Goal: Information Seeking & Learning: Learn about a topic

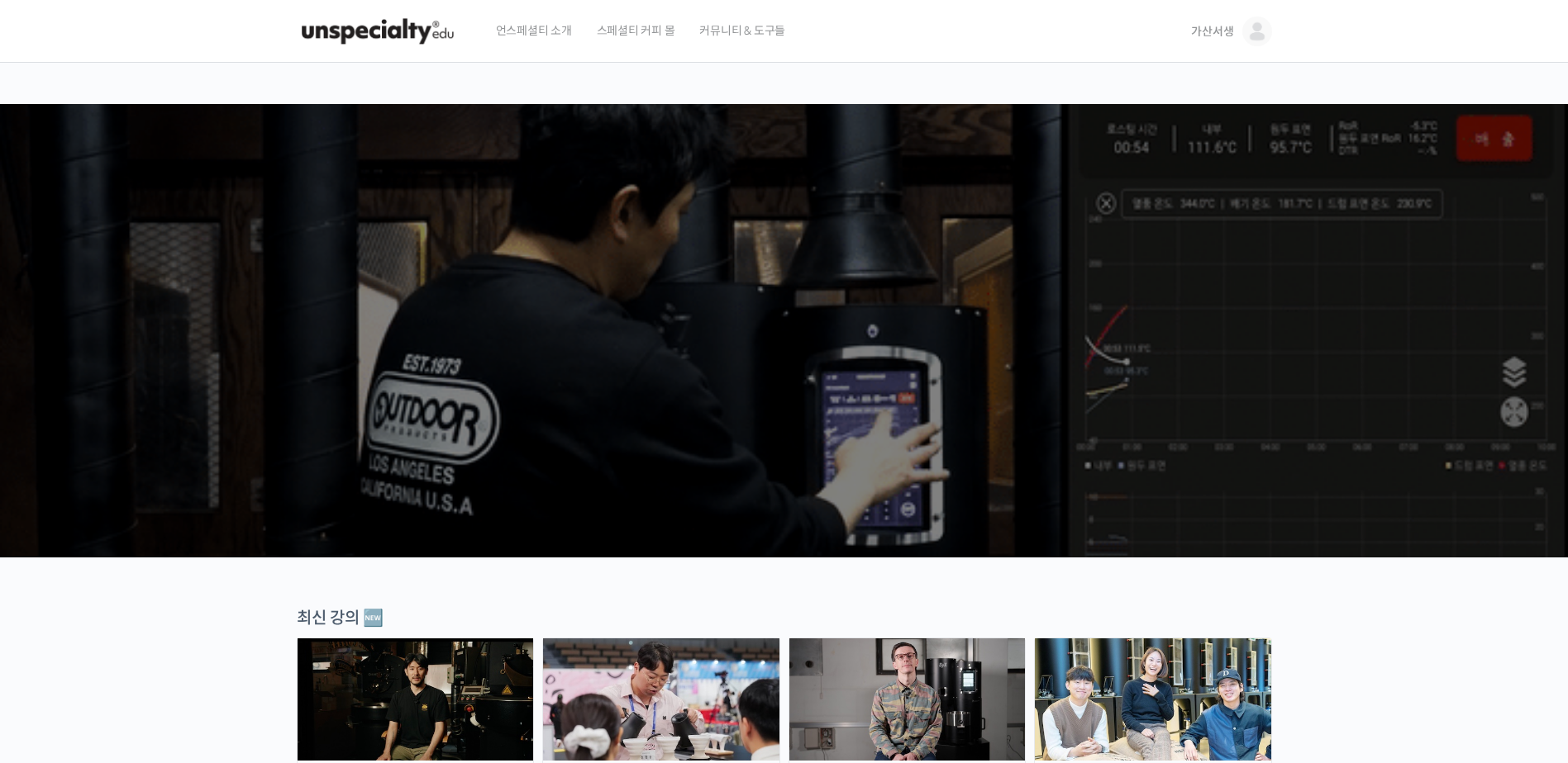
click at [1227, 33] on span "가산서생" at bounding box center [1212, 31] width 42 height 14
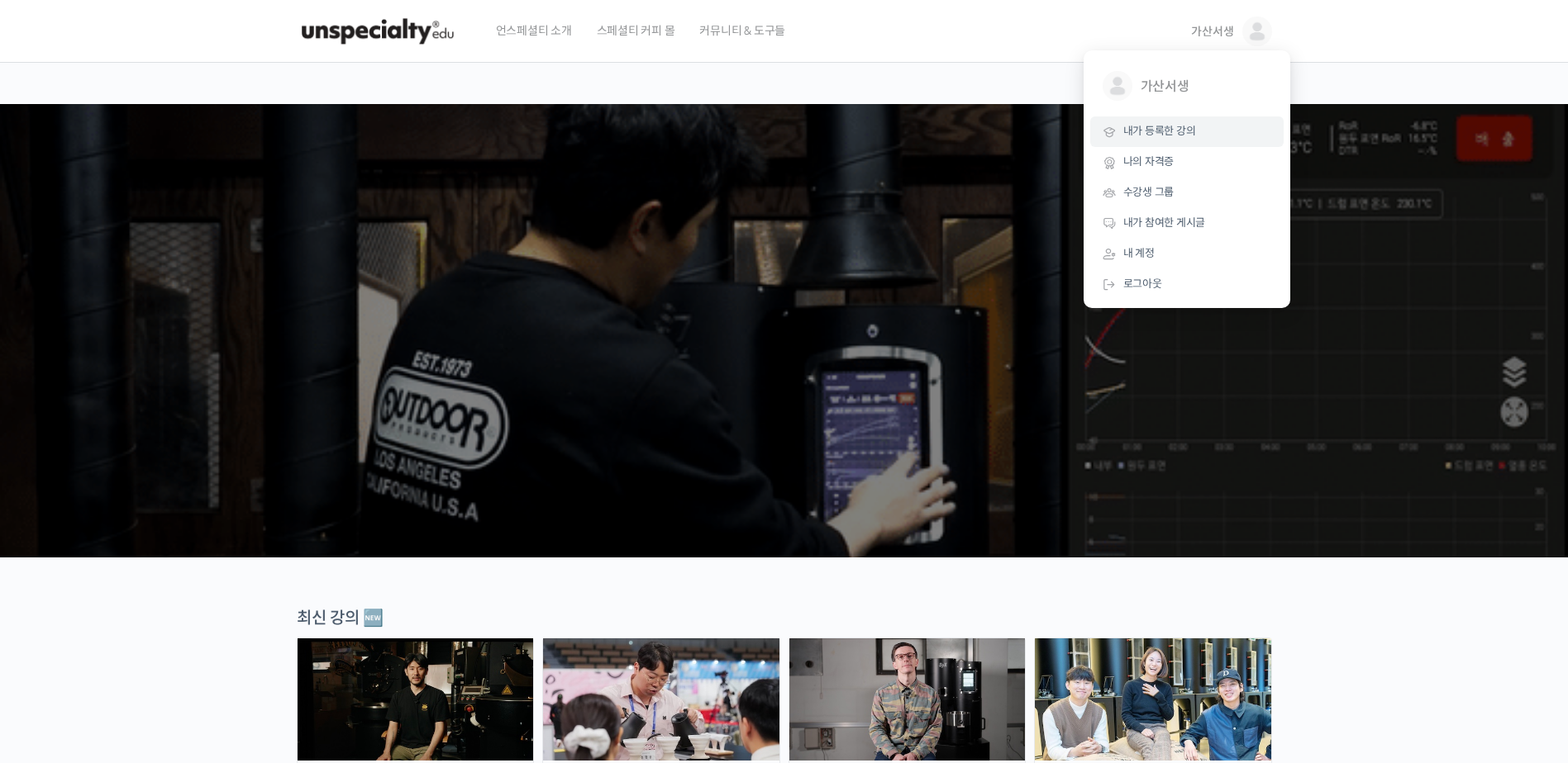
click at [1182, 127] on span "내가 등록한 강의" at bounding box center [1159, 131] width 72 height 14
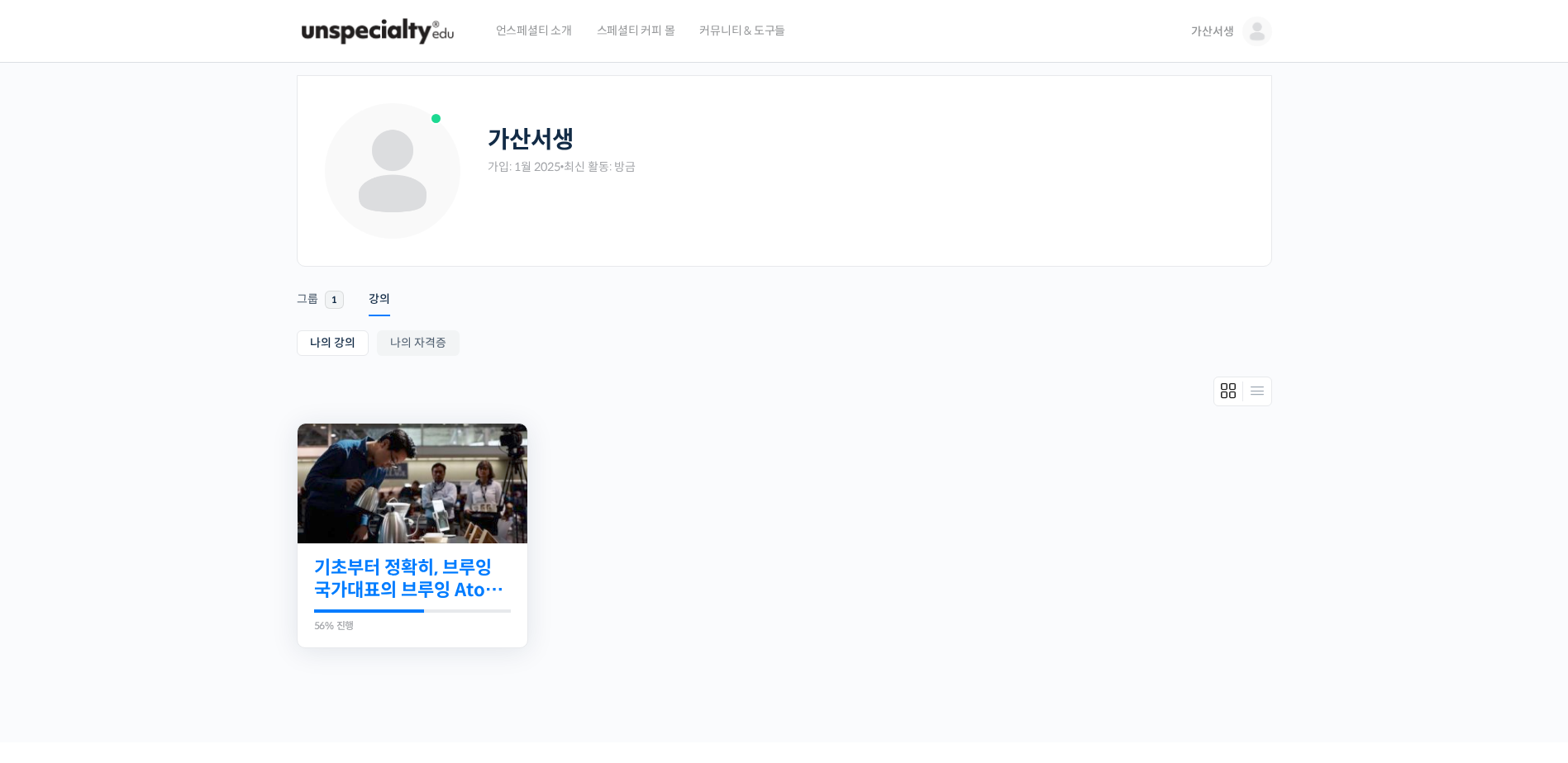
click at [410, 575] on link "기초부터 정확히, 브루잉 국가대표의 브루잉 AtoZ 클래스" at bounding box center [412, 579] width 197 height 45
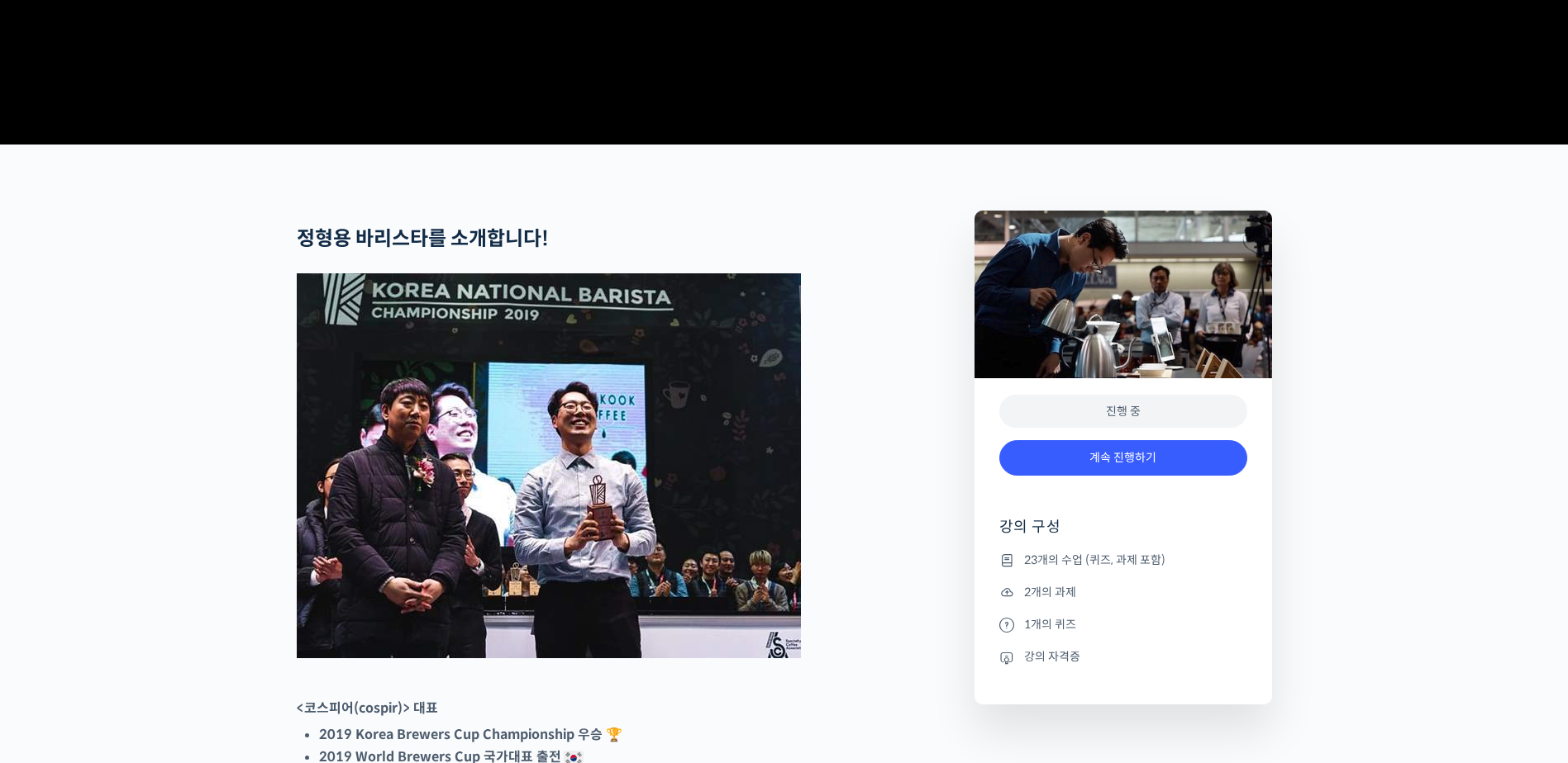
scroll to position [496, 0]
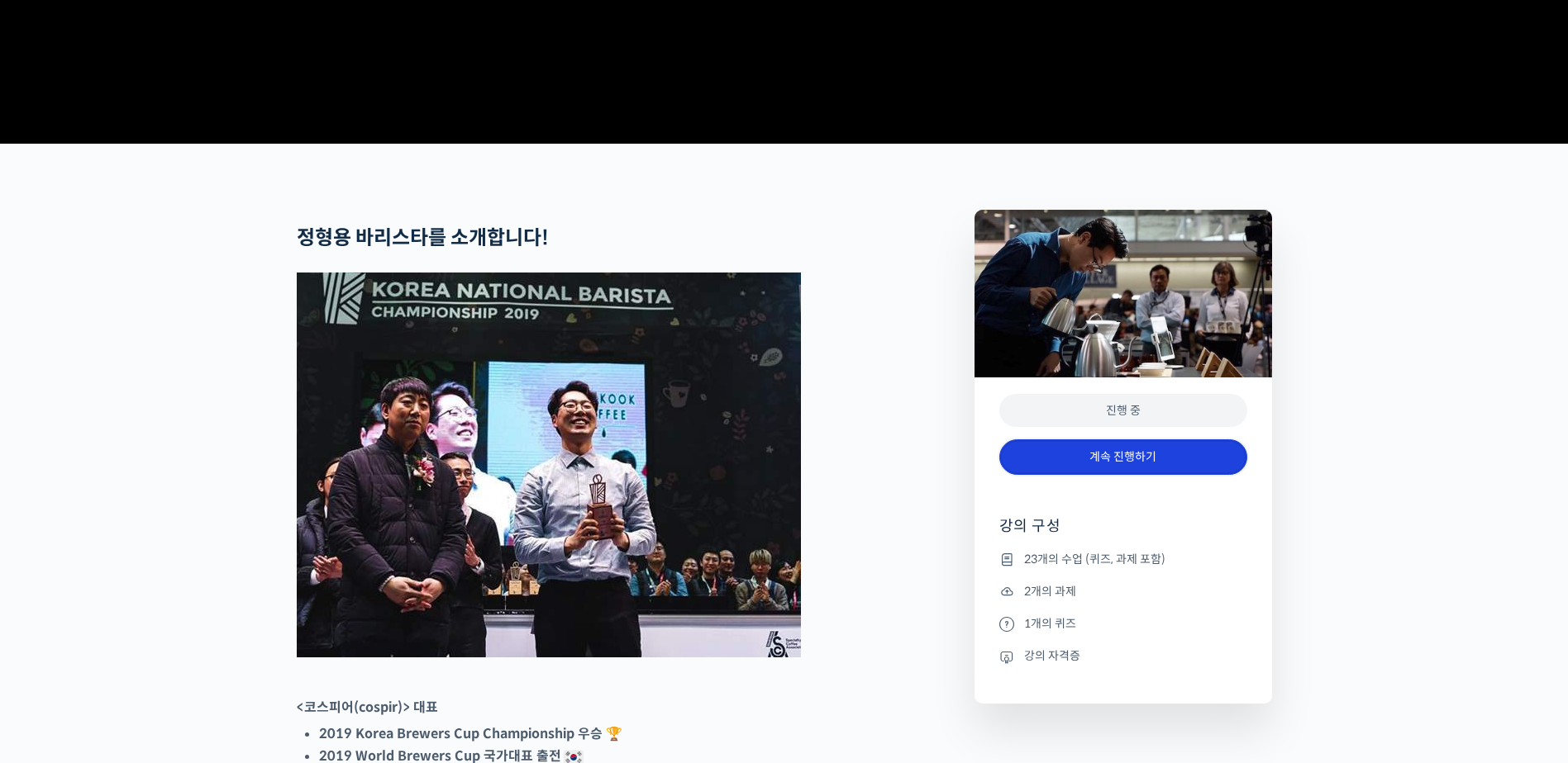
click at [1140, 475] on link "계속 진행하기" at bounding box center [1123, 457] width 248 height 36
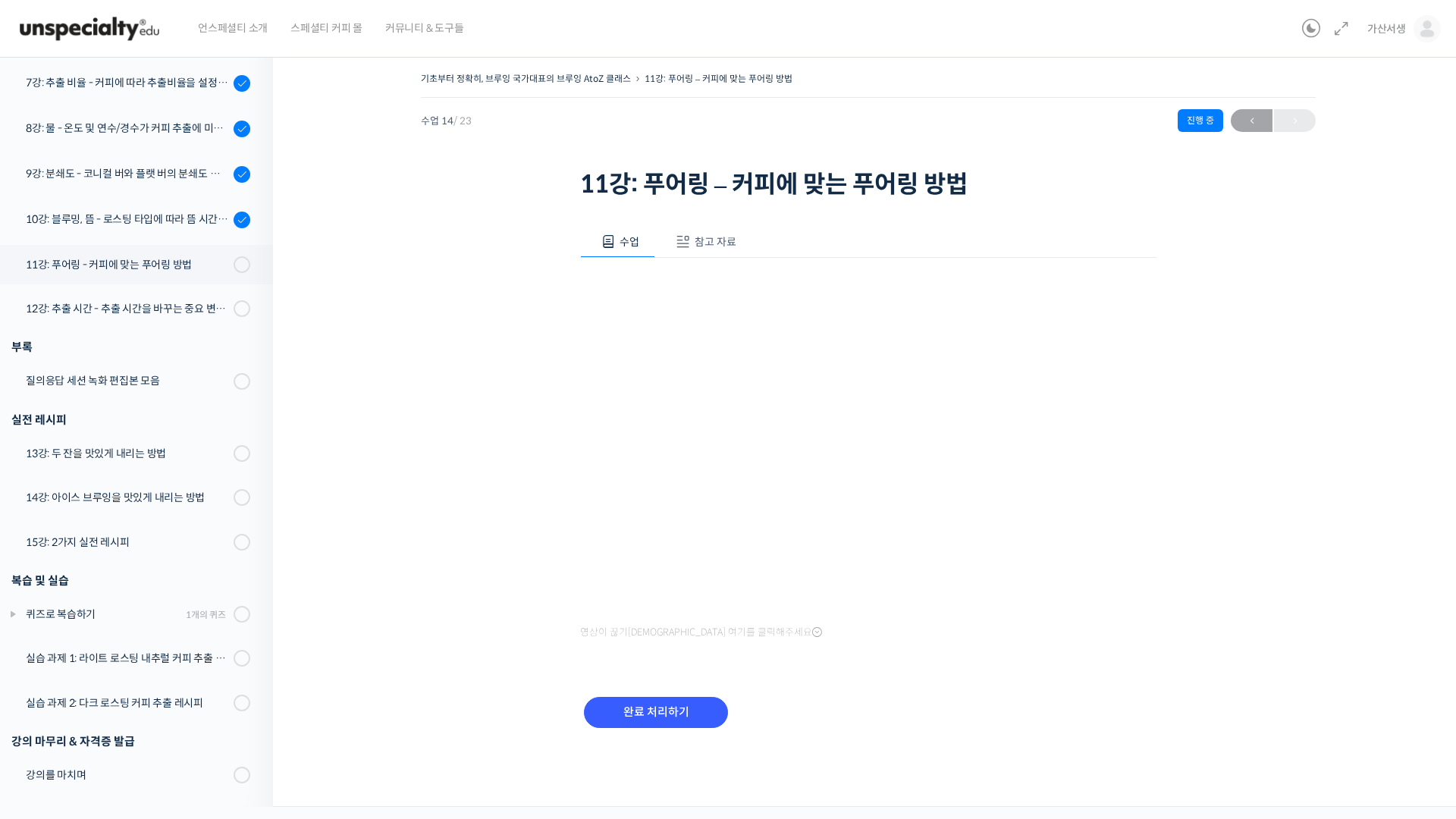
scroll to position [683, 0]
